Goal: Navigation & Orientation: Find specific page/section

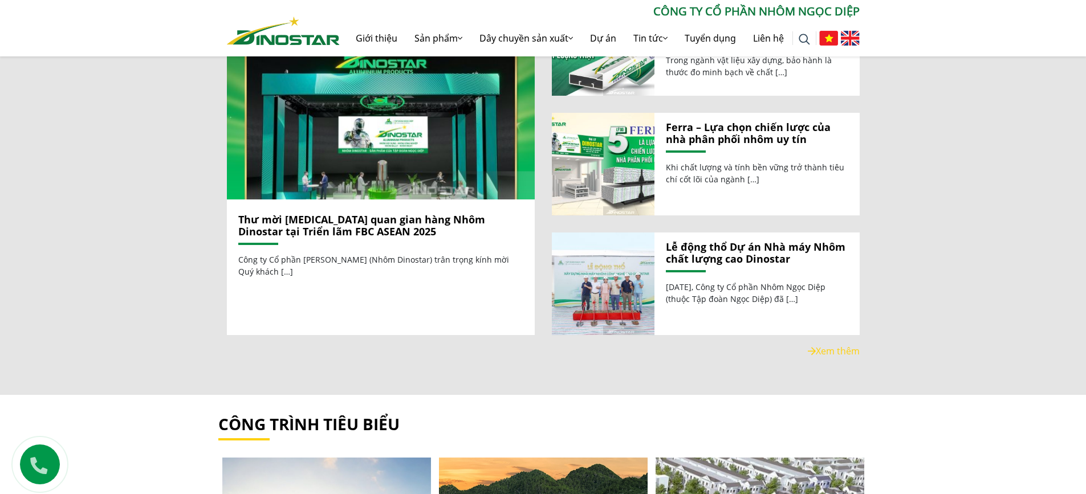
scroll to position [1482, 0]
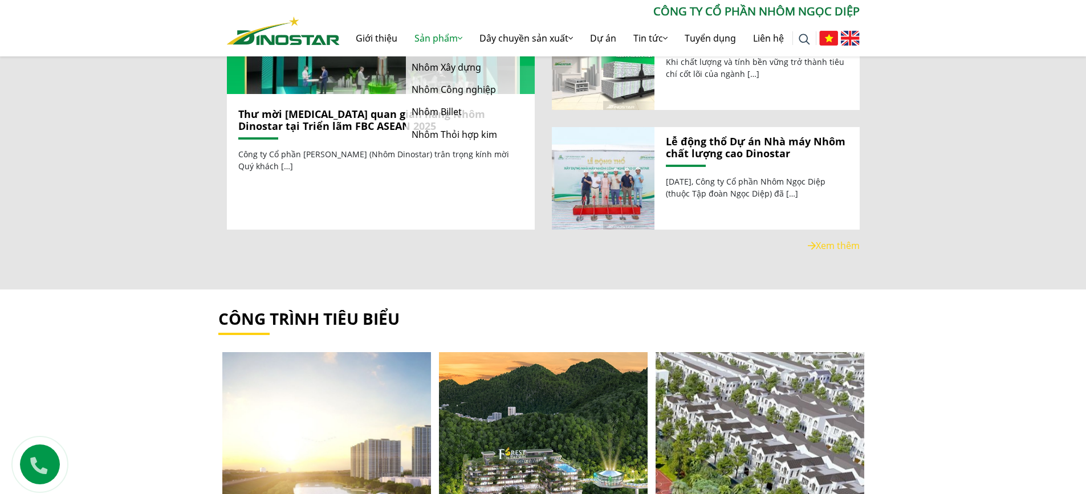
click at [433, 36] on link "Sản phẩm" at bounding box center [438, 38] width 65 height 36
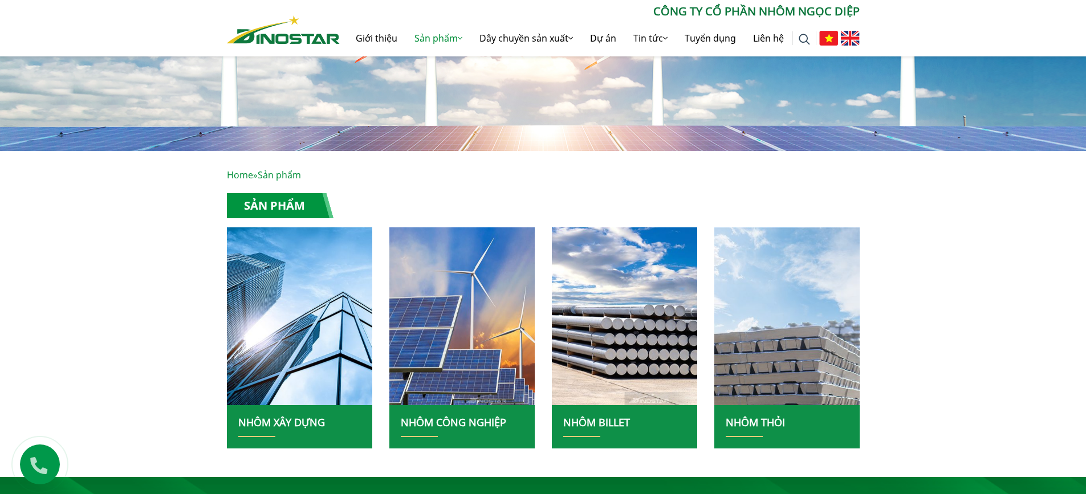
scroll to position [115, 0]
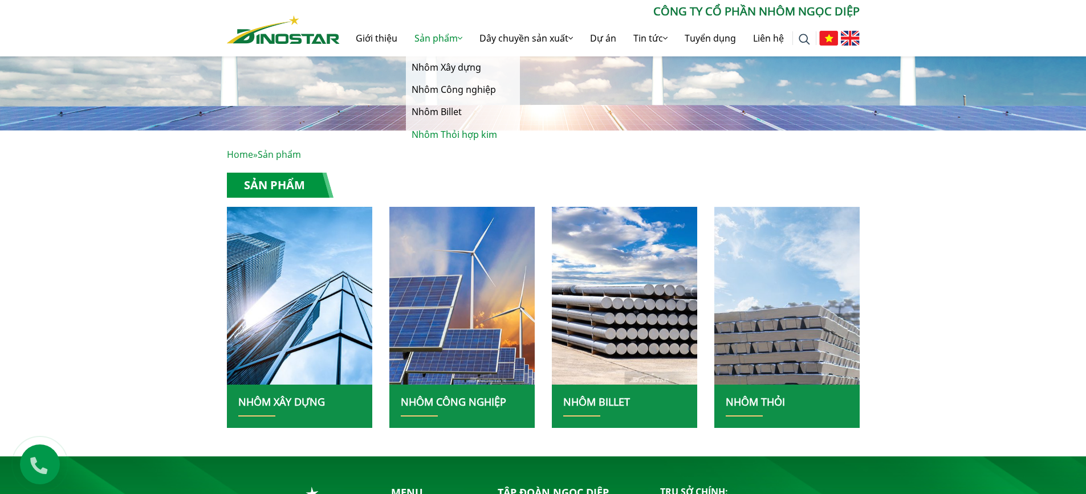
click at [442, 135] on link "Nhôm Thỏi hợp kim" at bounding box center [463, 135] width 114 height 22
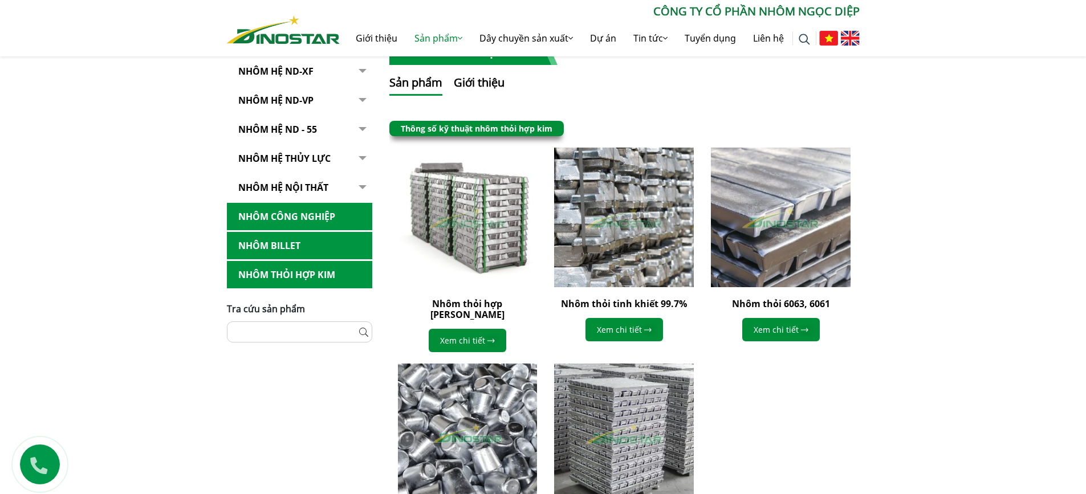
scroll to position [342, 0]
